Goal: Information Seeking & Learning: Learn about a topic

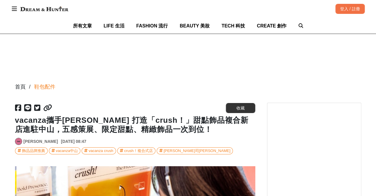
scroll to position [0, 961]
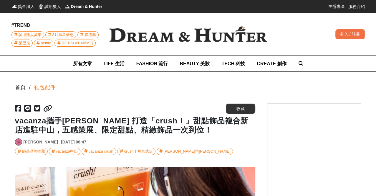
click at [158, 132] on h1 "vacanza攜手[PERSON_NAME] 打造「crush！」甜點飾品複合新店進駐中山，五感策展、限定甜點、精緻飾品一次到位！" at bounding box center [135, 125] width 240 height 18
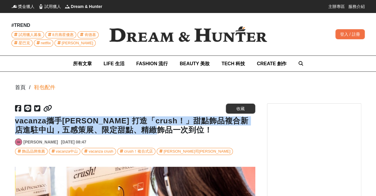
drag, startPoint x: 182, startPoint y: 130, endPoint x: 16, endPoint y: 124, distance: 166.6
click at [16, 124] on h1 "vacanza攜手[PERSON_NAME] 打造「crush！」甜點飾品複合新店進駐中山，五感策展、限定甜點、精緻飾品一次到位！" at bounding box center [135, 125] width 240 height 18
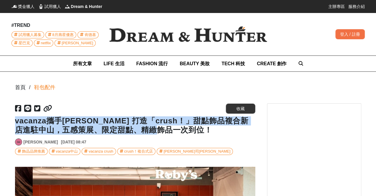
scroll to position [0, 0]
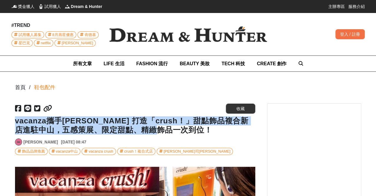
copy h1 "vacanza攜手[PERSON_NAME] 打造「crush！」甜點飾品複合新店進駐中山，五感策展、限定甜點、精緻飾品一次到位！"
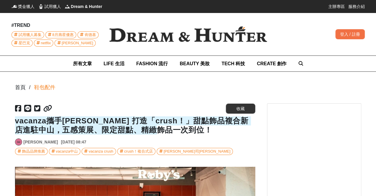
scroll to position [0, 240]
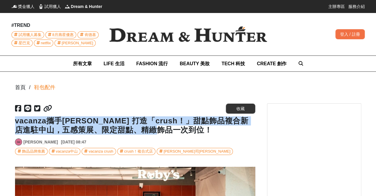
click at [199, 134] on h1 "vacanza攜手[PERSON_NAME] 打造「crush！」甜點飾品複合新店進駐中山，五感策展、限定甜點、精緻飾品一次到位！" at bounding box center [135, 125] width 240 height 18
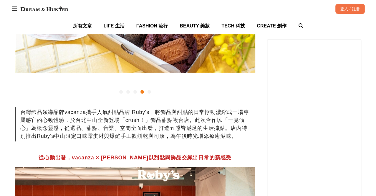
scroll to position [229, 0]
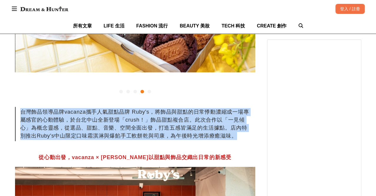
drag, startPoint x: 21, startPoint y: 112, endPoint x: 238, endPoint y: 136, distance: 218.5
click at [238, 136] on div "台灣飾品領導品牌vacanza攜手人氣甜點品牌 Ruby's，將飾品與甜點的日常悸動濃縮成一場專屬感官的心動體驗，於台北中山全新登場「crush！」飾品甜點複…" at bounding box center [135, 124] width 240 height 34
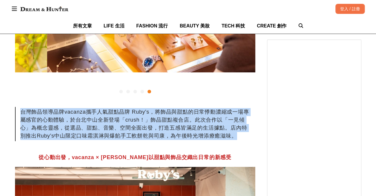
scroll to position [0, 961]
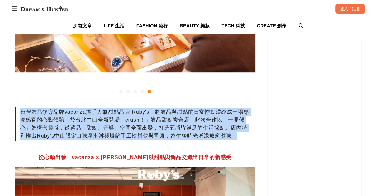
copy div "台灣飾品領導品牌vacanza攜手人氣甜點品牌 Ruby's，將飾品與甜點的日常悸動濃縮成一場專屬感官的心動體驗，於台北中山全新登場「crush！」飾品甜點複…"
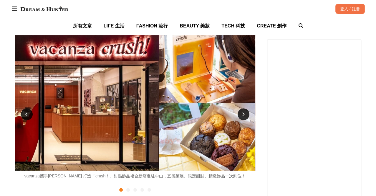
scroll to position [33, 0]
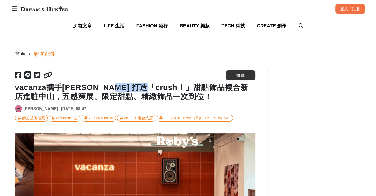
drag, startPoint x: 115, startPoint y: 87, endPoint x: 146, endPoint y: 90, distance: 31.6
click at [146, 90] on h1 "vacanza攜手[PERSON_NAME] 打造「crush！」甜點飾品複合新店進駐中山，五感策展、限定甜點、精緻飾品一次到位！" at bounding box center [135, 92] width 240 height 18
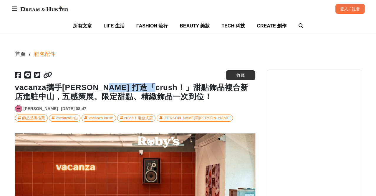
drag, startPoint x: 110, startPoint y: 88, endPoint x: 144, endPoint y: 88, distance: 34.2
click at [153, 88] on h1 "vacanza攜手[PERSON_NAME] 打造「crush！」甜點飾品複合新店進駐中山，五感策展、限定甜點、精緻飾品一次到位！" at bounding box center [135, 92] width 240 height 18
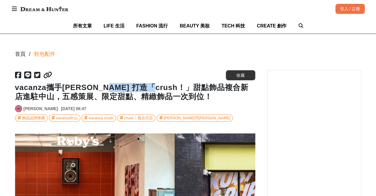
copy h1 "「crush！」"
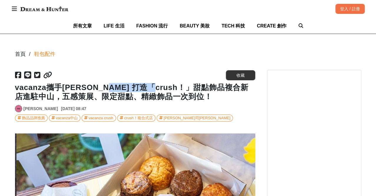
scroll to position [0, 721]
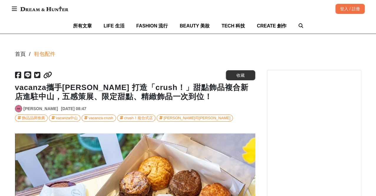
click at [64, 86] on h1 "vacanza攜手[PERSON_NAME] 打造「crush！」甜點飾品複合新店進駐中山，五感策展、限定甜點、精緻飾品一次到位！" at bounding box center [135, 92] width 240 height 18
drag, startPoint x: 16, startPoint y: 87, endPoint x: 93, endPoint y: 90, distance: 77.8
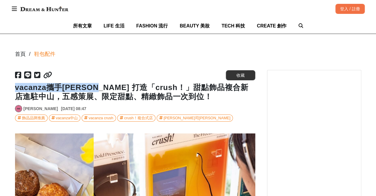
scroll to position [0, 961]
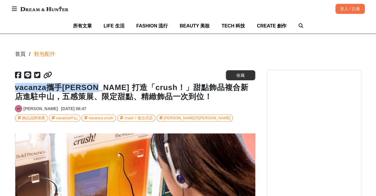
copy h1 "vacanza攜手Ruby's"
click at [124, 93] on h1 "vacanza攜手[PERSON_NAME] 打造「crush！」甜點飾品複合新店進駐中山，五感策展、限定甜點、精緻飾品一次到位！" at bounding box center [135, 92] width 240 height 18
click at [200, 90] on h1 "vacanza攜手[PERSON_NAME] 打造「crush！」甜點飾品複合新店進駐中山，五感策展、限定甜點、精緻飾品一次到位！" at bounding box center [135, 92] width 240 height 18
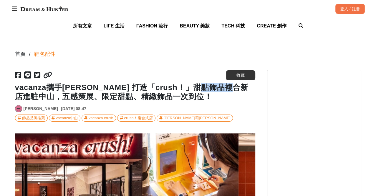
scroll to position [0, 0]
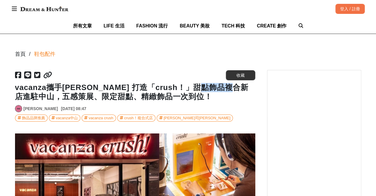
drag, startPoint x: 219, startPoint y: 88, endPoint x: 22, endPoint y: 97, distance: 197.9
click at [22, 97] on h1 "vacanza攜手[PERSON_NAME] 打造「crush！」甜點飾品複合新店進駐中山，五感策展、限定甜點、精緻飾品一次到位！" at bounding box center [135, 92] width 240 height 18
copy h1 "進駐中山"
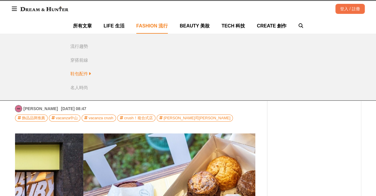
scroll to position [0, 721]
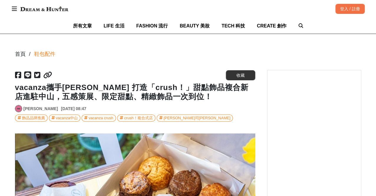
click at [90, 90] on h1 "vacanza攜手[PERSON_NAME] 打造「crush！」甜點飾品複合新店進駐中山，五感策展、限定甜點、精緻飾品一次到位！" at bounding box center [135, 92] width 240 height 18
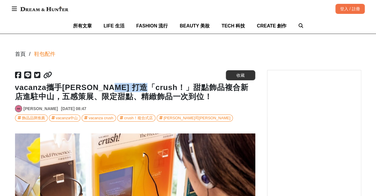
drag, startPoint x: 113, startPoint y: 89, endPoint x: 146, endPoint y: 89, distance: 32.7
click at [146, 89] on h1 "vacanza攜手[PERSON_NAME] 打造「crush！」甜點飾品複合新店進駐中山，五感策展、限定甜點、精緻飾品一次到位！" at bounding box center [135, 92] width 240 height 18
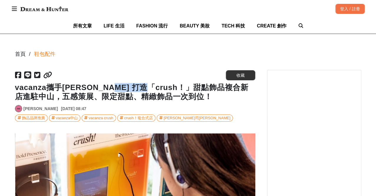
scroll to position [0, 961]
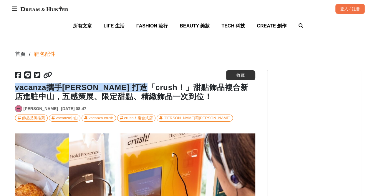
drag, startPoint x: 14, startPoint y: 88, endPoint x: 148, endPoint y: 89, distance: 134.4
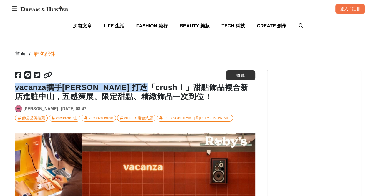
click at [129, 90] on h1 "vacanza攜手[PERSON_NAME] 打造「crush！」甜點飾品複合新店進駐中山，五感策展、限定甜點、精緻飾品一次到位！" at bounding box center [135, 92] width 240 height 18
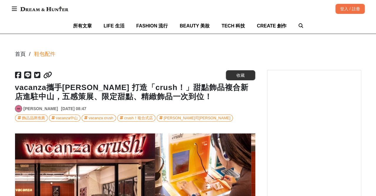
scroll to position [0, 0]
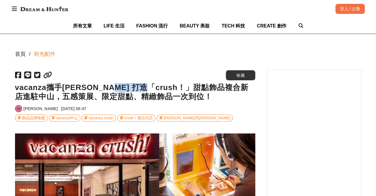
drag, startPoint x: 114, startPoint y: 89, endPoint x: 143, endPoint y: 88, distance: 29.2
click at [143, 88] on h1 "vacanza攜手[PERSON_NAME] 打造「crush！」甜點飾品複合新店進駐中山，五感策展、限定甜點、精緻飾品一次到位！" at bounding box center [135, 92] width 240 height 18
copy h1 "crush！"
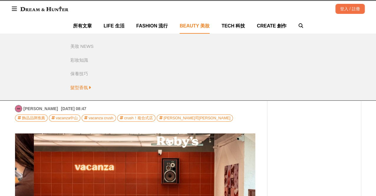
scroll to position [0, 240]
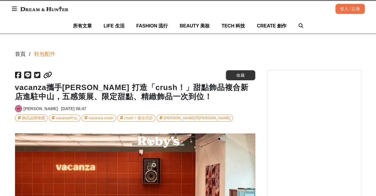
click at [26, 84] on h1 "vacanza攜手[PERSON_NAME] 打造「crush！」甜點飾品複合新店進駐中山，五感策展、限定甜點、精緻飾品一次到位！" at bounding box center [135, 92] width 240 height 18
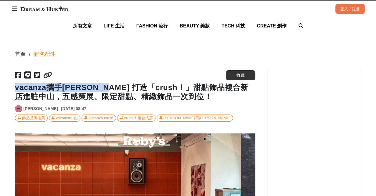
drag, startPoint x: 13, startPoint y: 88, endPoint x: 108, endPoint y: 89, distance: 94.3
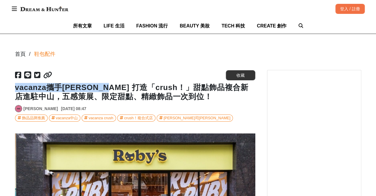
scroll to position [0, 481]
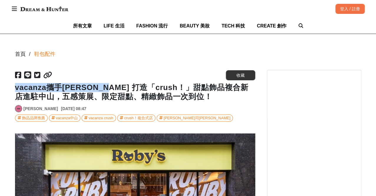
copy h1 "vacanza攜手Ruby's 打造"
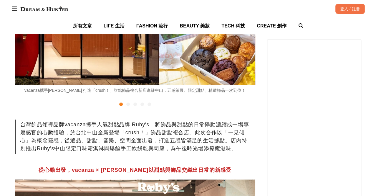
scroll to position [262, 0]
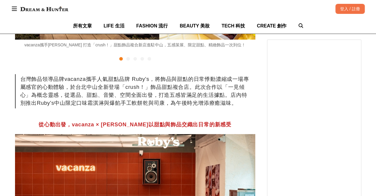
click at [87, 126] on strong "從心動出發，vacanza × Ruby's以甜點與飾品交織出日常的新感受" at bounding box center [135, 124] width 193 height 6
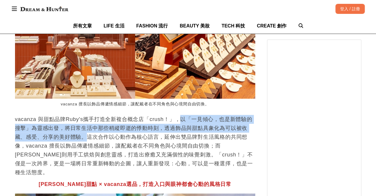
scroll to position [0, 0]
drag, startPoint x: 180, startPoint y: 113, endPoint x: 85, endPoint y: 133, distance: 98.0
click at [85, 133] on p "vacanza 與甜點品牌Ruby's攜手打造全新複合概念店「crush！」，以「一見傾心，也是新體驗的撞擊」為靈感出發，將日常生活中那些稍縱即逝的悸動時刻，…" at bounding box center [135, 146] width 240 height 62
copy p "以「一見傾心，也是新體驗的撞擊」為靈感出發，將日常生活中那些稍縱即逝的悸動時刻，透過飾品與甜點具象化為可以被收藏、感受、分享的美好體驗。"
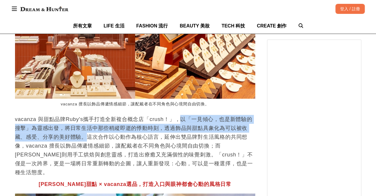
scroll to position [0, 961]
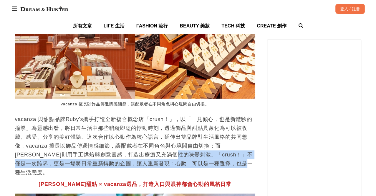
drag, startPoint x: 159, startPoint y: 149, endPoint x: 235, endPoint y: 159, distance: 76.9
click at [235, 159] on p "vacanza 與甜點品牌Ruby's攜手打造全新複合概念店「crush！」，以「一見傾心，也是新體驗的撞擊」為靈感出發，將日常生活中那些稍縱即逝的悸動時刻，…" at bounding box center [135, 146] width 240 height 62
copy p "「crush！」不僅是一次跨界，更是一場將日常重新轉動的企圖，讓人重新發現：心動，可以是一種選擇，也是一種生活態度。"
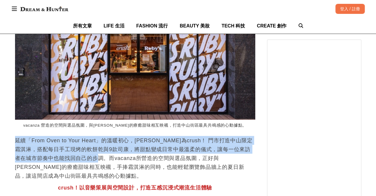
scroll to position [0, 240]
drag, startPoint x: 14, startPoint y: 126, endPoint x: 80, endPoint y: 145, distance: 67.9
click at [80, 145] on div "首頁 / 鞋包配件 https://dream.bhuntr.com/article/vacanza-rubys-crush 收藏 vacanza攜手Ruby…" at bounding box center [188, 103] width 354 height 1962
copy p "延續「From Oven to Your Heart」的溫暖初心，Ruby's為crush！ 門市打造中山限定霜淇淋，搭配每日手工現烤的軟餅乾與9款司康，將甜…"
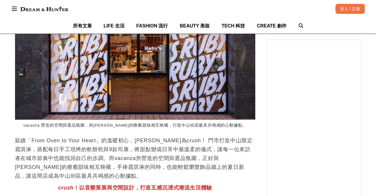
click at [95, 146] on p "延續「From Oven to Your Heart」的溫暖初心，Ruby's為crush！ 門市打造中山限定霜淇淋，搭配每日手工現烤的軟餅乾與9款司康，將甜…" at bounding box center [135, 158] width 240 height 44
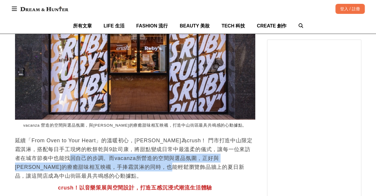
drag, startPoint x: 82, startPoint y: 142, endPoint x: 157, endPoint y: 151, distance: 75.7
click at [157, 151] on p "延續「From Oven to Your Heart」的溫暖初心，Ruby's為crush！ 門市打造中山限定霜淇淋，搭配每日手工現烤的軟餅乾與9款司康，將甜…" at bounding box center [135, 158] width 240 height 44
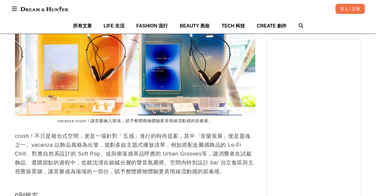
scroll to position [1342, 0]
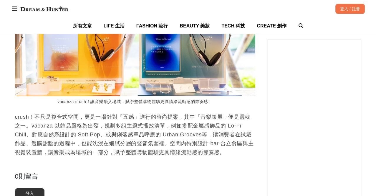
click at [62, 113] on p "crush！不只是複合式空間，更是一場針對「五感」進行的時尚提案，其中「音樂策展」便是靈魂之一。vacanza 以飾品風格為出發，規劃多組主題式播放清單，例如…" at bounding box center [135, 134] width 240 height 44
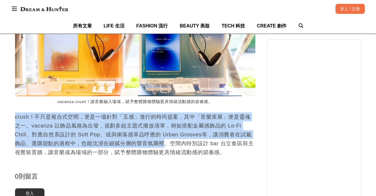
scroll to position [0, 961]
drag, startPoint x: 14, startPoint y: 103, endPoint x: 170, endPoint y: 130, distance: 158.2
click at [29, 9] on img at bounding box center [44, 9] width 54 height 11
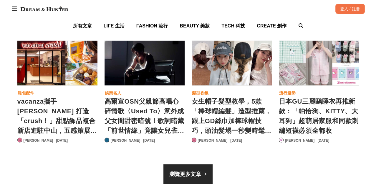
click at [203, 138] on link "[PERSON_NAME]" at bounding box center [213, 139] width 30 height 5
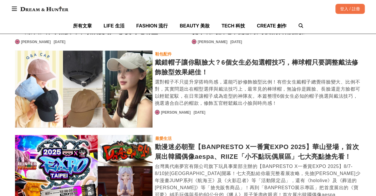
click at [250, 61] on div "戴錯帽子讓你顯臉大？6個女生必知選帽技巧，棒球帽只要調整戴法修飾臉型效果絕佳！" at bounding box center [258, 66] width 207 height 19
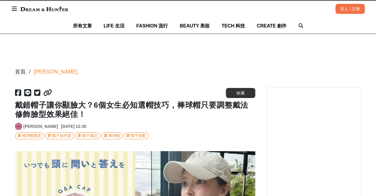
scroll to position [0, 300]
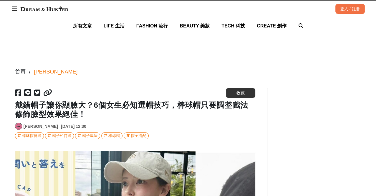
click at [29, 126] on link "[PERSON_NAME]" at bounding box center [41, 126] width 34 height 6
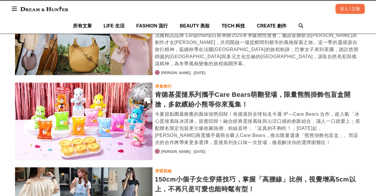
scroll to position [818, 0]
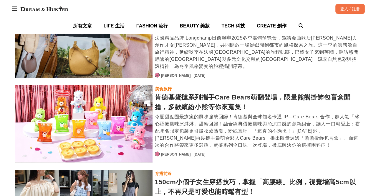
click at [204, 94] on div "肯德基蛋撻系列攜手Care Bears萌翻登場，限量熊熊掛飾包盲盒開搶，多款繽紛小熊等你來蒐集！" at bounding box center [258, 101] width 207 height 19
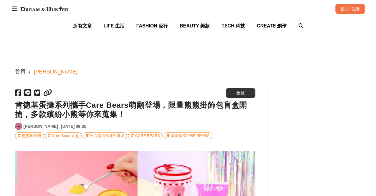
scroll to position [0, 481]
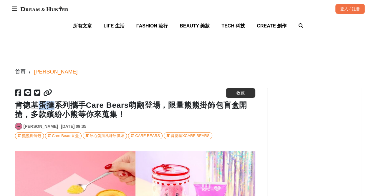
drag, startPoint x: 39, startPoint y: 105, endPoint x: 52, endPoint y: 105, distance: 12.1
click at [52, 105] on h1 "肯德基蛋撻系列攜手Care Bears萌翻登場，限量熊熊掛飾包盲盒開搶，多款繽紛小熊等你來蒐集！" at bounding box center [135, 109] width 240 height 18
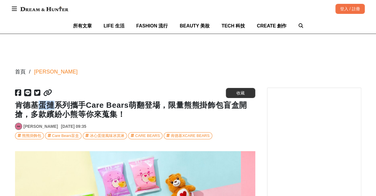
scroll to position [0, 310]
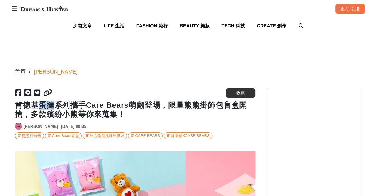
click at [52, 12] on img at bounding box center [44, 9] width 54 height 11
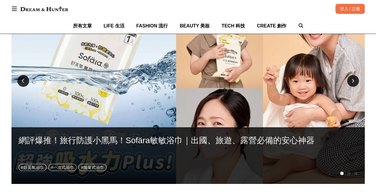
scroll to position [0, 1047]
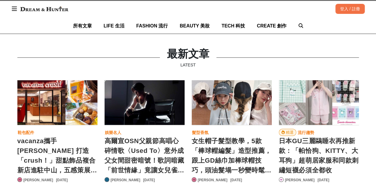
scroll to position [0, 1047]
click at [203, 177] on link "[PERSON_NAME]" at bounding box center [213, 179] width 30 height 5
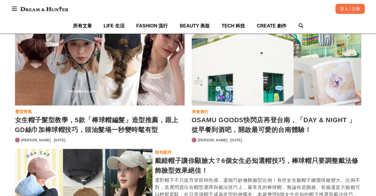
click at [108, 122] on div "女生帽子髮型教學，5款「棒球帽編髮」造型推薦，跟上GD絲巾加棒球帽技巧，頭油髮塌一秒變時髦有型" at bounding box center [100, 124] width 170 height 19
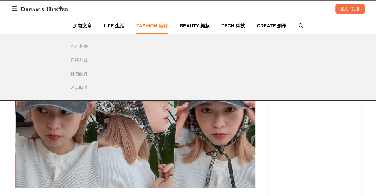
scroll to position [0, 240]
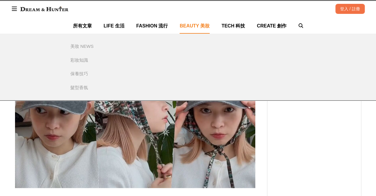
click at [190, 24] on span "BEAUTY 美妝" at bounding box center [195, 25] width 30 height 5
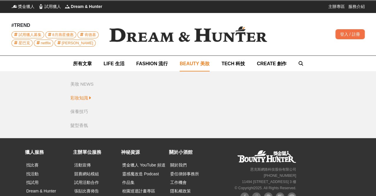
click at [82, 98] on div "彩妝知識" at bounding box center [79, 98] width 18 height 7
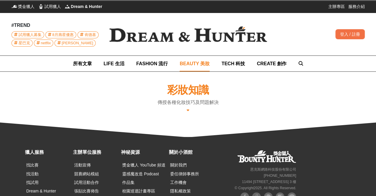
click at [205, 35] on img at bounding box center [188, 34] width 177 height 35
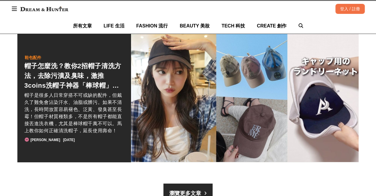
scroll to position [0, 312]
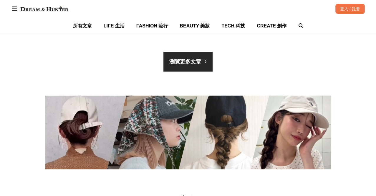
scroll to position [950, 0]
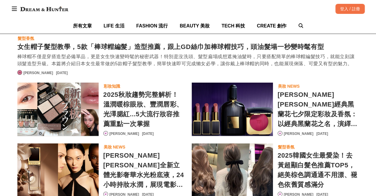
click at [127, 90] on div "2025秋妝趨勢完整解析！溫潤暖棕眼妝、豐潤唇彩、光澤腮紅...5大流行妝容推薦重點一次掌握" at bounding box center [143, 109] width 81 height 38
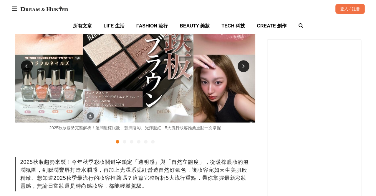
click at [242, 67] on div at bounding box center [244, 66] width 12 height 12
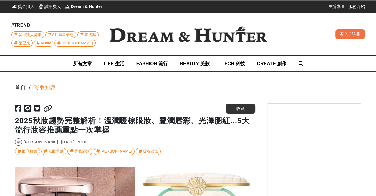
click at [193, 41] on img at bounding box center [188, 34] width 177 height 35
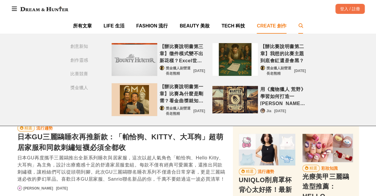
scroll to position [0, 1047]
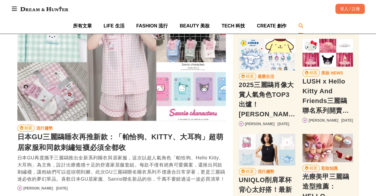
click at [298, 24] on icon at bounding box center [300, 25] width 5 height 5
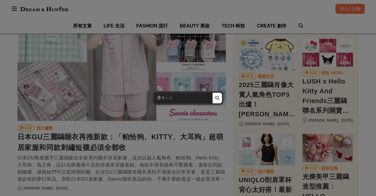
scroll to position [0, 72]
type input "月餅"
click button "submit" at bounding box center [217, 98] width 10 height 11
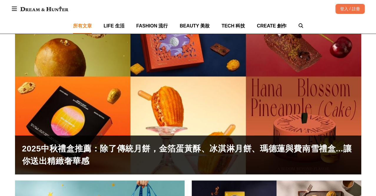
scroll to position [179, 0]
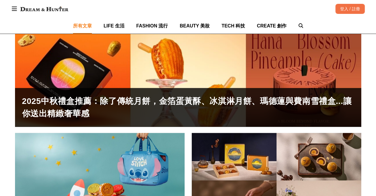
click at [142, 100] on div "2025中秋禮盒推薦：除了傳統月餅，金箔蛋黃酥、冰淇淋月餅、瑪德蓮與費南雪禮盒...讓你送出精緻奢華感" at bounding box center [188, 107] width 332 height 25
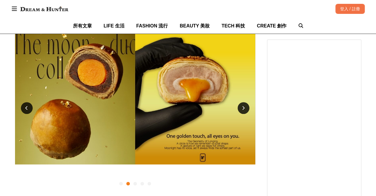
scroll to position [146, 0]
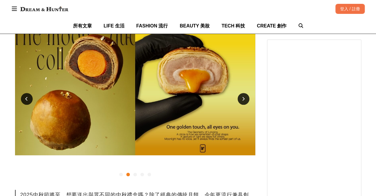
click at [242, 100] on icon at bounding box center [243, 99] width 3 height 4
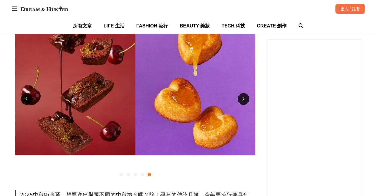
click at [121, 174] on div at bounding box center [121, 174] width 4 height 4
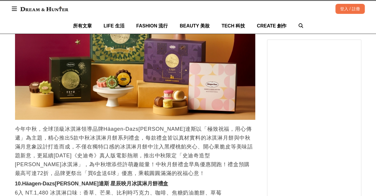
scroll to position [0, 721]
click at [52, 9] on img at bounding box center [44, 9] width 54 height 11
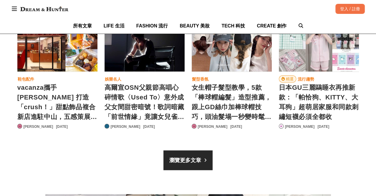
scroll to position [0, 543]
click at [204, 123] on link "[PERSON_NAME]" at bounding box center [213, 125] width 30 height 5
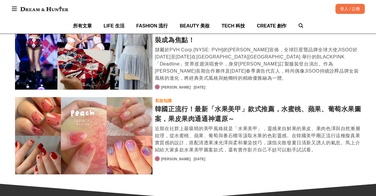
scroll to position [1080, 0]
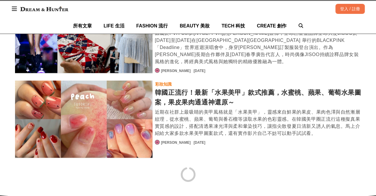
click at [213, 88] on div "韓國正流行！最新「水果美甲」款式推薦，水蜜桃、蘋果、葡萄水果圖案，果皮果肉通通神還原～" at bounding box center [258, 97] width 207 height 19
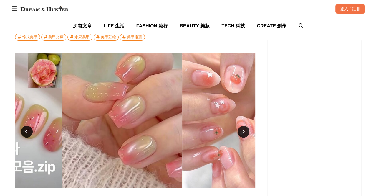
scroll to position [0, 961]
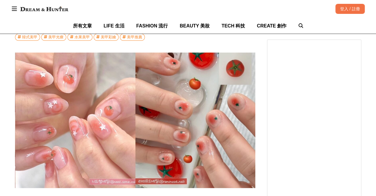
click at [53, 11] on img at bounding box center [44, 9] width 54 height 11
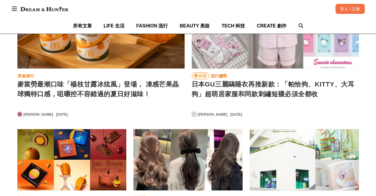
scroll to position [0, 600]
click at [110, 79] on div "麥當勞最潮口味「楊枝甘露冰炫風」登場， 凍感芒果晶球獨特口感，咀嚼控不容錯過的夏日好滋味！" at bounding box center [100, 93] width 167 height 29
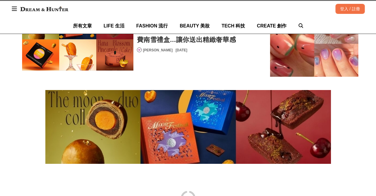
scroll to position [1488, 0]
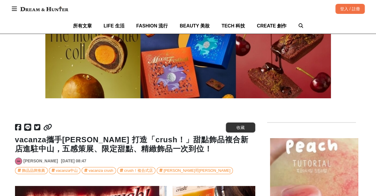
click at [57, 10] on img at bounding box center [44, 9] width 54 height 11
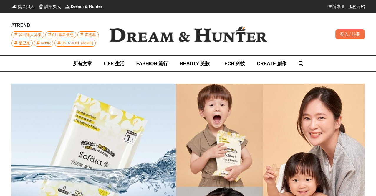
scroll to position [0, 59]
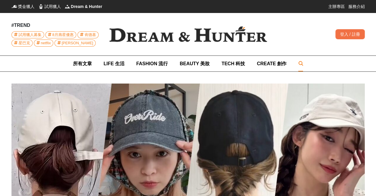
click at [301, 62] on icon at bounding box center [300, 63] width 5 height 5
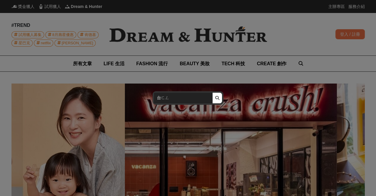
type input "颱風"
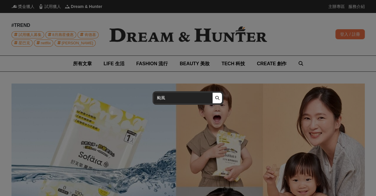
click button "submit" at bounding box center [217, 98] width 10 height 11
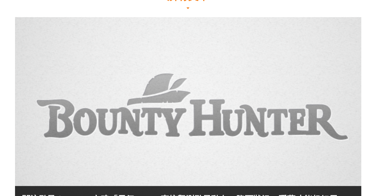
scroll to position [164, 0]
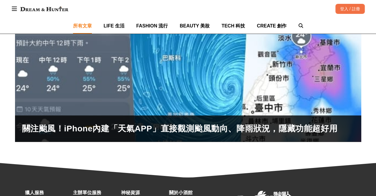
click at [144, 128] on div "關注颱風！iPhone內建「天氣APP」直接觀測颱風動向、降雨狀況，隱藏功能超好用" at bounding box center [188, 128] width 332 height 12
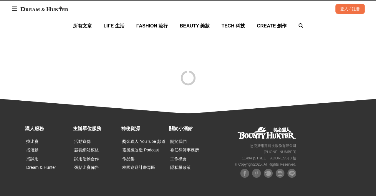
scroll to position [15, 0]
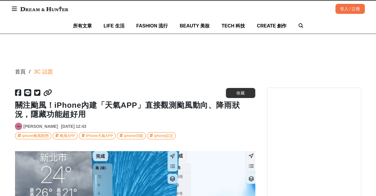
click at [53, 13] on img at bounding box center [44, 9] width 54 height 11
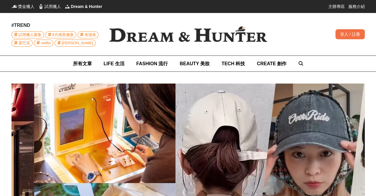
scroll to position [0, 438]
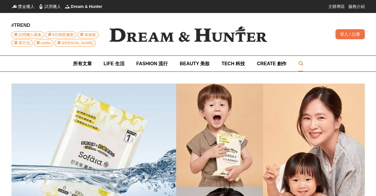
click at [300, 62] on icon at bounding box center [300, 63] width 5 height 5
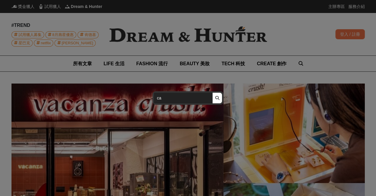
scroll to position [0, 872]
type input "c"
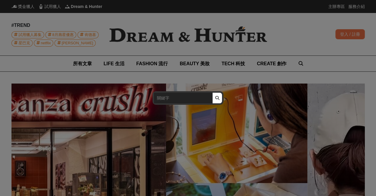
scroll to position [0, 981]
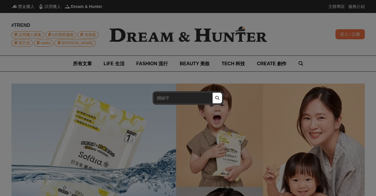
click at [170, 98] on input "search" at bounding box center [183, 98] width 58 height 11
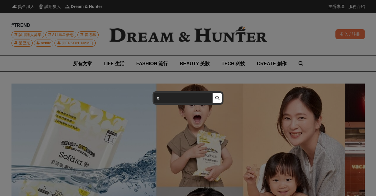
type input "g"
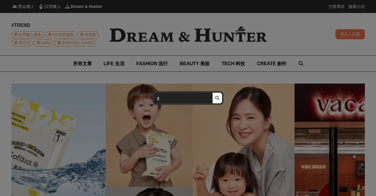
scroll to position [0, 162]
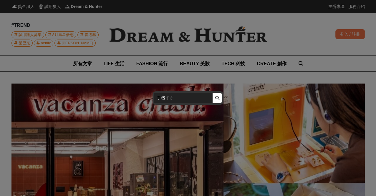
type input "手機殼"
click button "submit" at bounding box center [217, 98] width 10 height 11
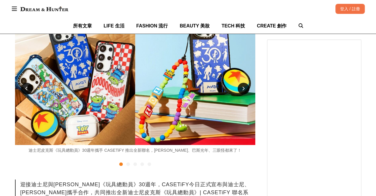
scroll to position [164, 0]
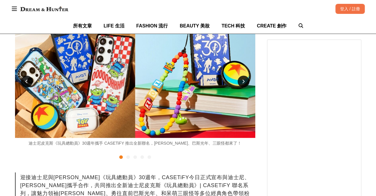
click at [244, 82] on icon at bounding box center [243, 81] width 3 height 4
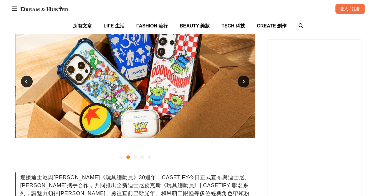
click at [244, 82] on icon at bounding box center [243, 81] width 3 height 4
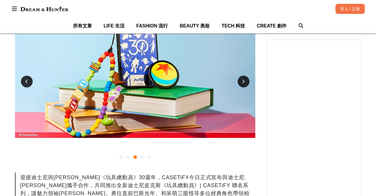
click at [244, 82] on icon at bounding box center [243, 81] width 3 height 4
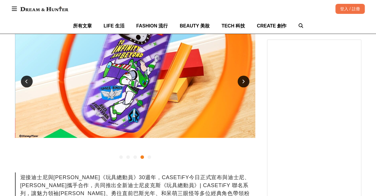
click at [244, 82] on icon at bounding box center [243, 81] width 3 height 4
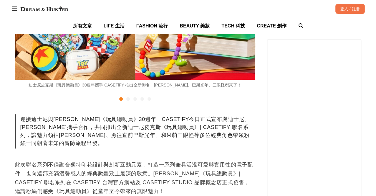
scroll to position [229, 0]
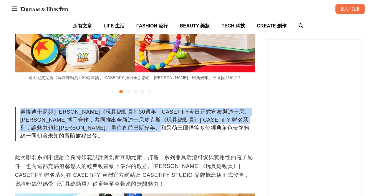
drag, startPoint x: 20, startPoint y: 110, endPoint x: 236, endPoint y: 126, distance: 217.2
click at [236, 126] on div "迎接迪士尼與[PERSON_NAME]《玩具總動員》30週年，CASETiFY今日正式宣布與迪士尼、[PERSON_NAME]攜手合作，共同推出全新迪士尼皮克…" at bounding box center [135, 124] width 240 height 34
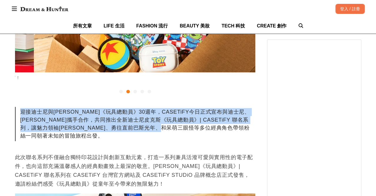
scroll to position [0, 240]
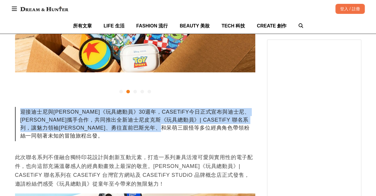
copy div "迎接迪士尼與[PERSON_NAME]《玩具總動員》30週年，CASETiFY今日正式宣布與迪士尼、[PERSON_NAME]攜手合作，共同推出全新迪士尼皮克…"
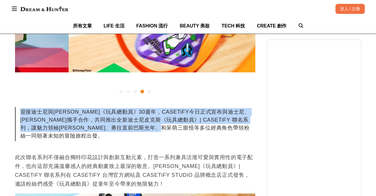
scroll to position [0, 721]
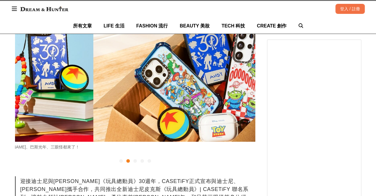
scroll to position [0, 240]
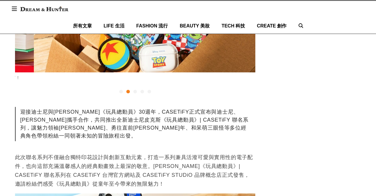
scroll to position [0, 240]
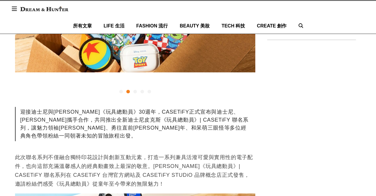
click at [165, 121] on div "迎接迪士尼與[PERSON_NAME]《玩具總動員》30週年，CASETiFY正式宣布與迪士尼、[PERSON_NAME]攜手合作，共同推出全新迪士尼皮克斯《…" at bounding box center [135, 124] width 240 height 34
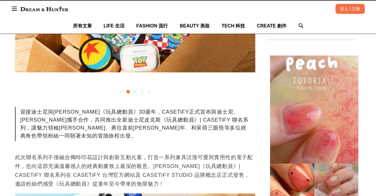
click at [158, 120] on div "迎接迪士尼與[PERSON_NAME]《玩具總動員》30週年，CASETiFY正式宣布與迪士尼、[PERSON_NAME]攜手合作，共同推出全新迪士尼皮克斯《…" at bounding box center [135, 124] width 240 height 34
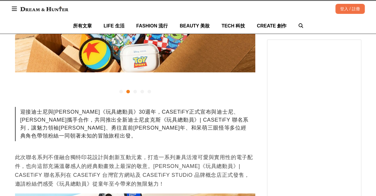
click at [165, 121] on div "迎接迪士尼與[PERSON_NAME]《玩具總動員》30週年，CASETiFY正式宣布與迪士尼、[PERSON_NAME]攜手合作，共同推出全新迪士尼皮克斯《…" at bounding box center [135, 124] width 240 height 34
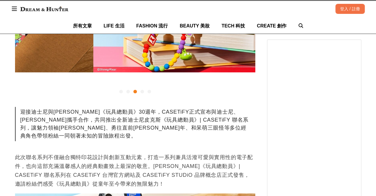
scroll to position [0, 481]
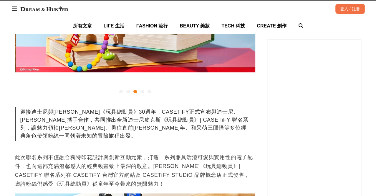
click at [128, 122] on div "迎接迪士尼與[PERSON_NAME]《玩具總動員》30週年，CASETiFY正式宣布與迪士尼、[PERSON_NAME]攜手合作，共同推出全新迪士尼皮克斯《…" at bounding box center [135, 124] width 240 height 34
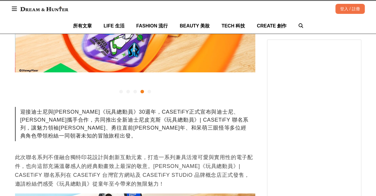
scroll to position [0, 721]
click at [181, 127] on div "迎接迪士尼與[PERSON_NAME]《玩具總動員》30週年，CASETiFY正式宣布與迪士尼、[PERSON_NAME]攜手合作，共同推出全新迪士尼皮克斯《…" at bounding box center [135, 124] width 240 height 34
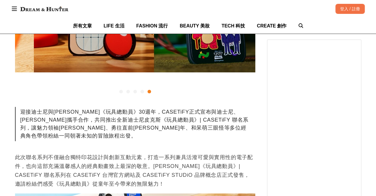
scroll to position [0, 961]
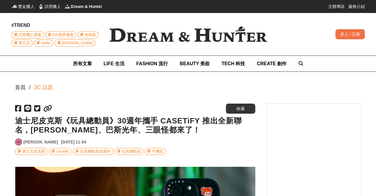
scroll to position [33, 0]
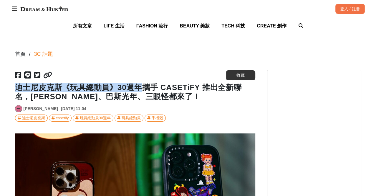
drag, startPoint x: 15, startPoint y: 89, endPoint x: 141, endPoint y: 88, distance: 126.4
click at [141, 88] on h1 "迪士尼皮克斯《玩具總動員》30週年攜手 CASETiFY 推出全新聯名，[PERSON_NAME]、巴斯光年、三眼怪都來了！" at bounding box center [135, 92] width 240 height 18
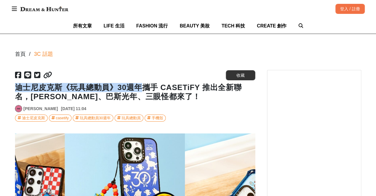
scroll to position [0, 0]
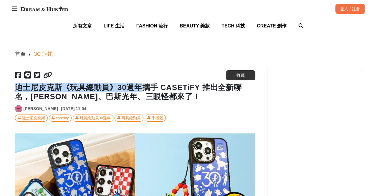
copy h1 "迪士尼皮克斯《玩具總動員》30週年"
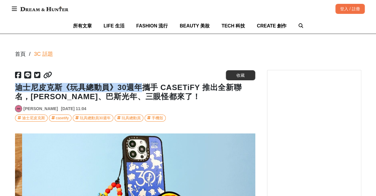
scroll to position [0, 481]
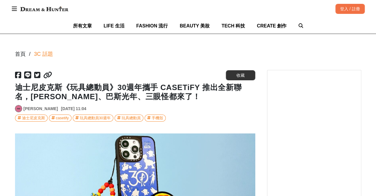
click at [163, 89] on h1 "迪士尼皮克斯《玩具總動員》30週年攜手 CASETiFY 推出全新聯名，[PERSON_NAME]、巴斯光年、三眼怪都來了！" at bounding box center [135, 92] width 240 height 18
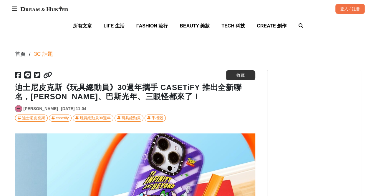
scroll to position [0, 721]
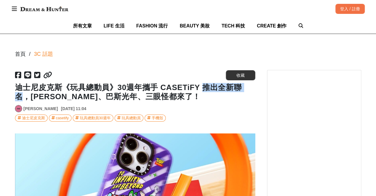
drag, startPoint x: 202, startPoint y: 88, endPoint x: 249, endPoint y: 88, distance: 47.1
click at [249, 88] on h1 "迪士尼皮克斯《玩具總動員》30週年攜手 CASETiFY 推出全新聯名，[PERSON_NAME]、巴斯光年、三眼怪都來了！" at bounding box center [135, 92] width 240 height 18
copy h1 "推出全新聯名"
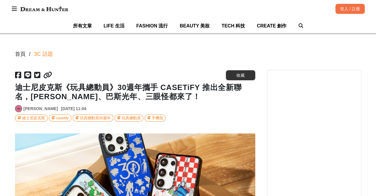
click at [147, 91] on h1 "迪士尼皮克斯《玩具總動員》30週年攜手 CASETiFY 推出全新聯名，[PERSON_NAME]、巴斯光年、三眼怪都來了！" at bounding box center [135, 92] width 240 height 18
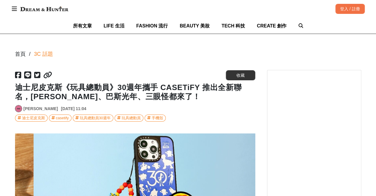
scroll to position [0, 481]
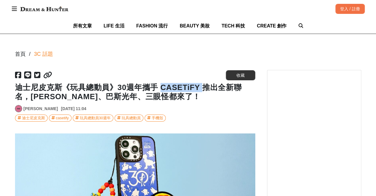
drag, startPoint x: 161, startPoint y: 87, endPoint x: 199, endPoint y: 88, distance: 38.0
click at [199, 88] on h1 "迪士尼皮克斯《玩具總動員》30週年攜手 CASETiFY 推出全新聯名，[PERSON_NAME]、巴斯光年、三眼怪都來了！" at bounding box center [135, 92] width 240 height 18
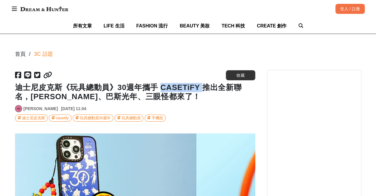
copy h1 "CASETiFY"
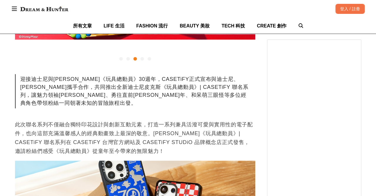
drag, startPoint x: 151, startPoint y: 126, endPoint x: 152, endPoint y: 129, distance: 3.4
click at [152, 129] on p "此次聯名系列不僅融合獨特印花設計與創新互動元素，打造一系列兼具活潑可愛與實用性的電子配件，也向這部充滿溫馨感人的經典動畫致上最深的敬意。[PERSON_NAM…" at bounding box center [135, 137] width 240 height 35
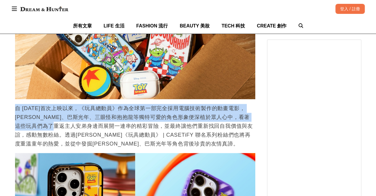
scroll to position [0, 0]
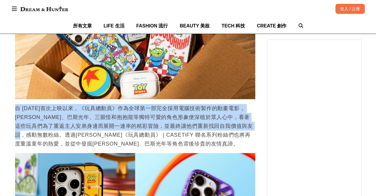
drag, startPoint x: 16, startPoint y: 101, endPoint x: 44, endPoint y: 122, distance: 35.1
click at [44, 122] on p "自 [DATE]首次上映以來，《玩具總動員》作為全球第一部完全採用電腦技術製作的動畫電影，[PERSON_NAME]、巴斯光年、三眼怪和抱抱龍等獨特可愛的角色…" at bounding box center [135, 126] width 240 height 44
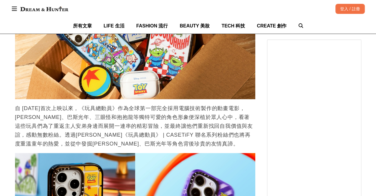
click at [57, 119] on p "自 [DATE]首次上映以來，《玩具總動員》作為全球第一部完全採用電腦技術製作的動畫電影，[PERSON_NAME]、巴斯光年、三眼怪和抱抱龍等獨特可愛的角色…" at bounding box center [135, 126] width 240 height 44
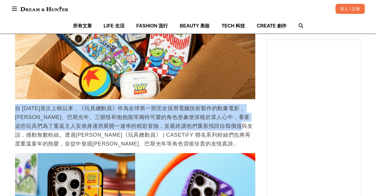
drag, startPoint x: 14, startPoint y: 99, endPoint x: 24, endPoint y: 126, distance: 28.6
click at [24, 126] on p "自 [DATE]首次上映以來，《玩具總動員》作為全球第一部完全採用電腦技術製作的動畫電影，[PERSON_NAME]、巴斯光年、三眼怪和抱抱龍等獨特可愛的角色…" at bounding box center [135, 126] width 240 height 44
copy p "自 [DATE]首次上映以來，《玩具總動員》作為全球第一部完全採用電腦技術製作的動畫電影，[PERSON_NAME]、巴斯光年、三眼怪和抱抱龍等獨特可愛的角色…"
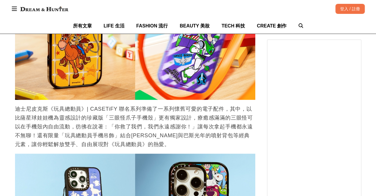
scroll to position [655, 0]
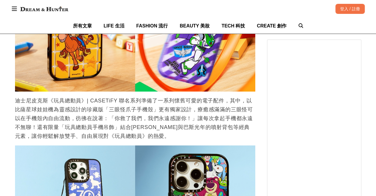
click at [135, 97] on p "迪士尼皮克斯《玩具總動員》| CASETiFY 聯名系列準備了一系列懷舊可愛的電子配件，其中，以比薩星球娃娃機為靈感設計的珍藏版「三眼怪爪子手機殼」更有獨家設…" at bounding box center [135, 118] width 240 height 44
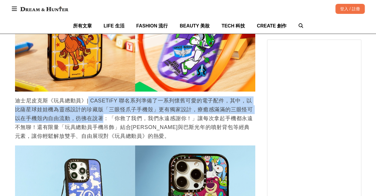
scroll to position [0, 481]
drag, startPoint x: 89, startPoint y: 91, endPoint x: 100, endPoint y: 108, distance: 20.7
click at [100, 108] on p "迪士尼皮克斯《玩具總動員》| CASETiFY 聯名系列準備了一系列懷舊可愛的電子配件，其中，以比薩星球娃娃機為靈感設計的珍藏版「三眼怪爪子手機殼」更有獨家設…" at bounding box center [135, 118] width 240 height 44
click at [123, 100] on p "迪士尼皮克斯《玩具總動員》| CASETiFY 聯名系列準備了一系列懷舊可愛的電子配件，其中，以比薩星球娃娃機為靈感設計的珍藏版「三眼怪爪子手機殼」更有獨家設…" at bounding box center [135, 118] width 240 height 44
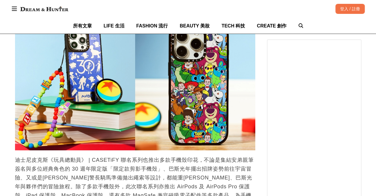
scroll to position [851, 0]
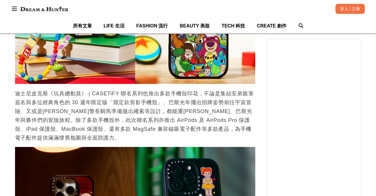
click at [135, 98] on p "迪士尼皮克斯《玩具總動員》 | CASETiFY 聯名系列也推出多款手機殼印花，不論是集結安弟親筆簽名與多位經典角色的 30 週年限定版「限定款剪影手機殼」、…" at bounding box center [135, 115] width 240 height 53
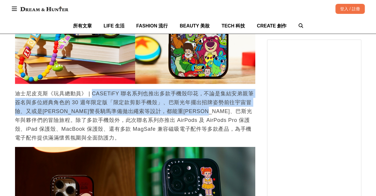
drag, startPoint x: 92, startPoint y: 86, endPoint x: 246, endPoint y: 100, distance: 154.8
click at [246, 100] on p "迪士尼皮克斯《玩具總動員》 | CASETiFY 聯名系列也推出多款手機殼印花，不論是集結安弟親筆簽名與多位經典角色的 30 週年限定版「限定款剪影手機殼」、…" at bounding box center [135, 115] width 240 height 53
copy p "CASETiFY 聯名系列也推出多款手機殼印花，不論是集結安弟親筆簽名與多位經典角色的 30 週年限定版「限定款剪影手機殼」、巴斯光年擺出招牌姿勢前往宇宙冒險…"
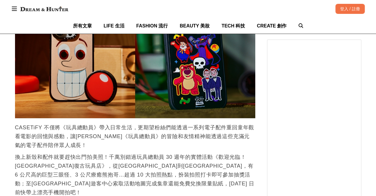
scroll to position [0, 240]
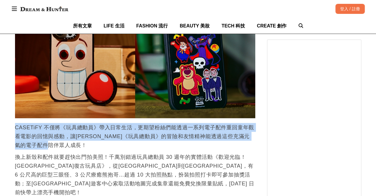
drag, startPoint x: 14, startPoint y: 117, endPoint x: 85, endPoint y: 141, distance: 75.0
copy p "CASETiFY 不僅將《玩具總動員》帶入日常生活，更期望粉絲們能透過一系列電子配件重回童年觀看電影的回憶與感動，讓[PERSON_NAME]《玩具總動員》的…"
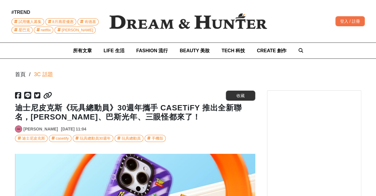
scroll to position [0, 0]
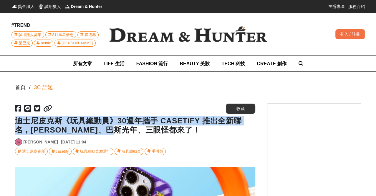
drag, startPoint x: 135, startPoint y: 130, endPoint x: 14, endPoint y: 123, distance: 121.6
copy h1 "迪士尼皮克斯《玩具總動員》30週年攜手 CASETiFY 推出全新聯名，[PERSON_NAME]、巴斯光年、三眼怪都來了！"
